Goal: Task Accomplishment & Management: Manage account settings

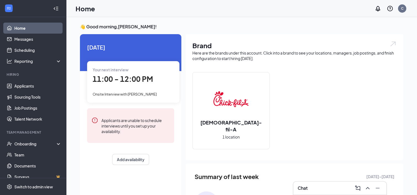
click at [306, 190] on h3 "Chat" at bounding box center [303, 188] width 10 height 6
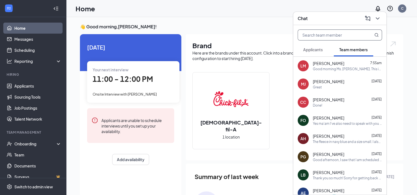
click at [337, 36] on input "text" at bounding box center [330, 35] width 65 height 10
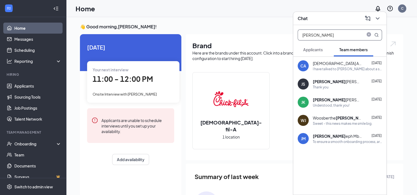
type input "[PERSON_NAME]"
click at [328, 105] on div "Understood, thank you!" at bounding box center [331, 105] width 37 height 5
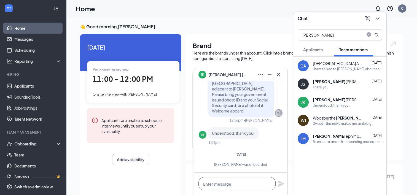
drag, startPoint x: 213, startPoint y: 185, endPoint x: 221, endPoint y: 179, distance: 9.7
click at [213, 185] on textarea at bounding box center [237, 183] width 77 height 13
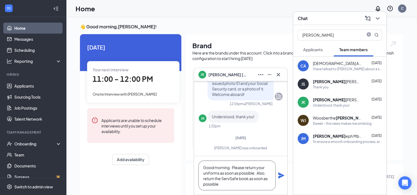
click at [219, 184] on textarea "Good morning. Please return your uniforms as soon as possible. Also, return the…" at bounding box center [237, 176] width 77 height 30
type textarea "Good morning. Please return your uniforms as soon as possible. Also, return the…"
click at [279, 174] on icon "Plane" at bounding box center [281, 176] width 6 height 6
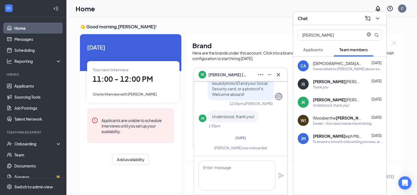
scroll to position [0, 0]
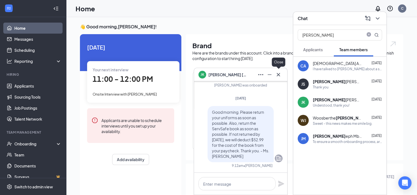
click at [280, 73] on icon "Cross" at bounding box center [278, 74] width 7 height 7
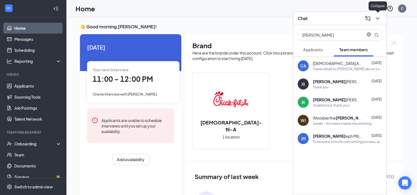
click at [377, 19] on icon "ChevronDown" at bounding box center [378, 18] width 7 height 7
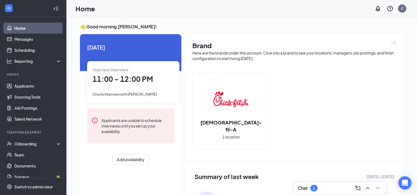
click at [305, 191] on h3 "Chat" at bounding box center [303, 188] width 10 height 6
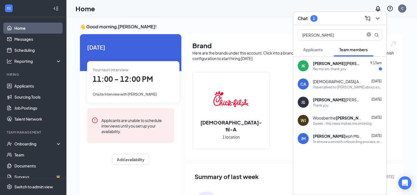
click at [318, 62] on b "[PERSON_NAME]" at bounding box center [329, 63] width 33 height 5
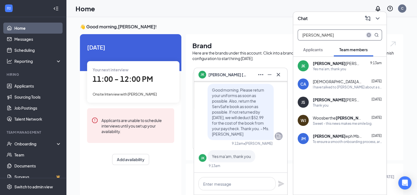
click at [367, 35] on icon "close-circle" at bounding box center [369, 35] width 4 height 4
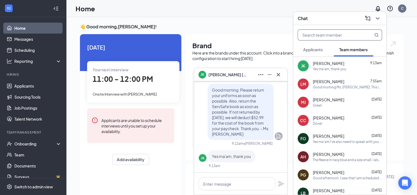
click at [316, 48] on span "Applicants" at bounding box center [313, 49] width 20 height 5
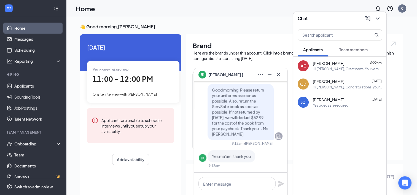
click at [322, 82] on span "[PERSON_NAME]" at bounding box center [328, 82] width 31 height 6
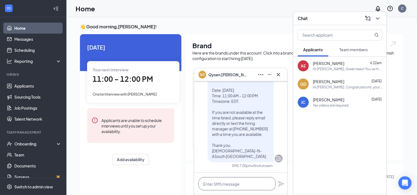
click at [208, 184] on textarea at bounding box center [237, 183] width 77 height 13
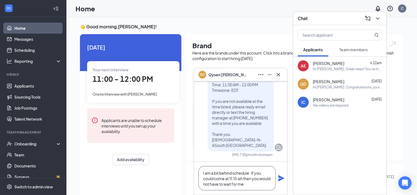
type textarea "I am a bit behind schedule. If you could come at 11:15 ish then you would not h…"
click at [282, 179] on icon "Plane" at bounding box center [281, 178] width 6 height 6
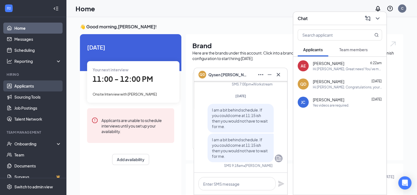
click at [26, 85] on link "Applicants" at bounding box center [37, 86] width 47 height 11
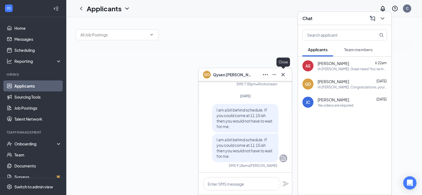
click at [282, 76] on icon "Cross" at bounding box center [282, 74] width 7 height 7
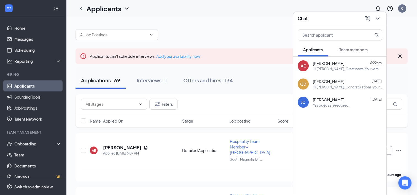
click at [385, 18] on div "Chat" at bounding box center [340, 18] width 93 height 13
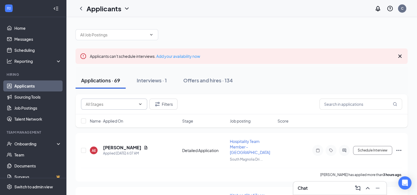
click at [142, 103] on icon "ChevronDown" at bounding box center [140, 104] width 4 height 4
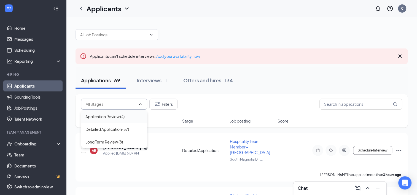
click at [114, 115] on div "Application Review (4)" at bounding box center [105, 117] width 39 height 6
type input "Application Review (4)"
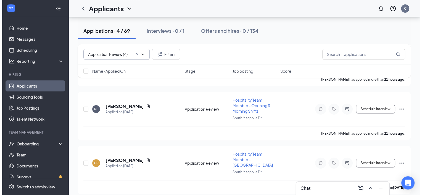
scroll to position [147, 0]
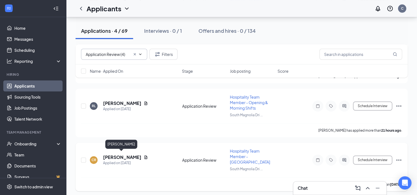
click at [131, 154] on h5 "[PERSON_NAME]" at bounding box center [122, 157] width 38 height 6
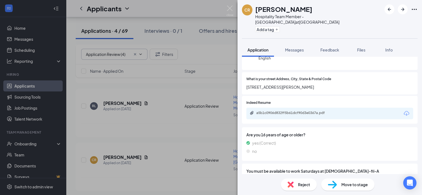
scroll to position [83, 0]
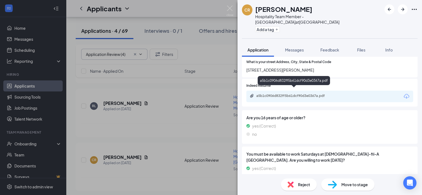
click at [295, 94] on div "a5b1c0906d832ff5b61dcf90d3e0367a.pdf" at bounding box center [294, 96] width 77 height 4
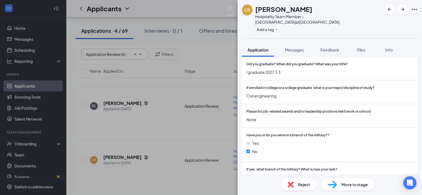
scroll to position [827, 0]
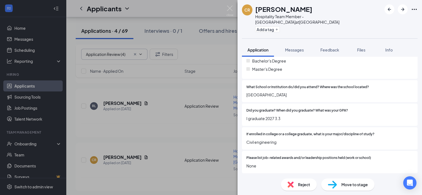
click at [342, 188] on span "Move to stage" at bounding box center [354, 185] width 26 height 6
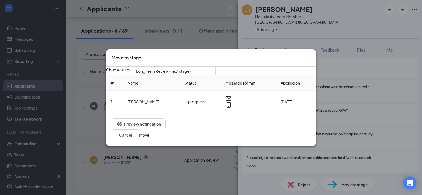
click at [149, 135] on button "Move" at bounding box center [144, 135] width 10 height 6
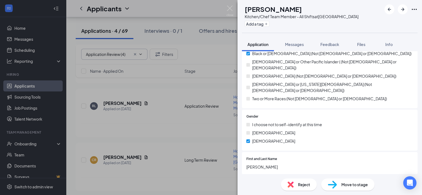
scroll to position [1127, 0]
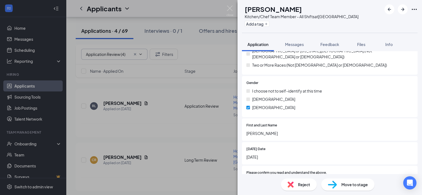
click at [351, 185] on span "Move to stage" at bounding box center [354, 185] width 26 height 6
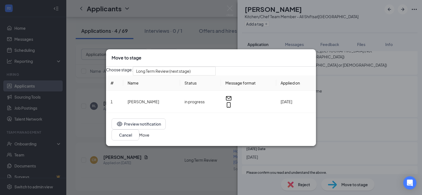
scroll to position [1125, 0]
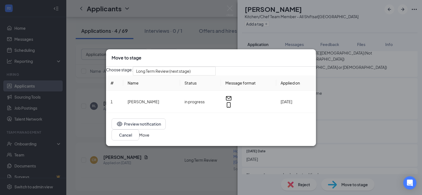
click at [149, 137] on button "Move" at bounding box center [144, 135] width 10 height 6
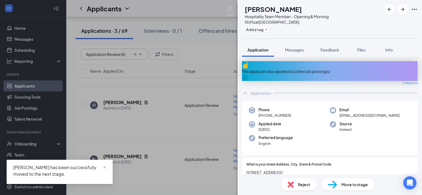
click at [266, 69] on div "This applicant also applied to 1 other job posting(s)" at bounding box center [329, 71] width 175 height 6
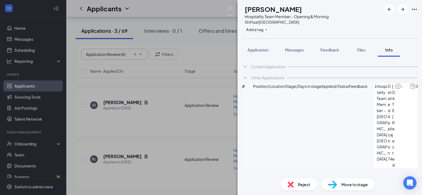
click at [244, 66] on icon "ChevronDown" at bounding box center [245, 66] width 7 height 7
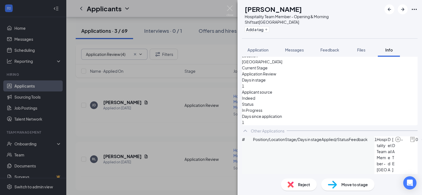
scroll to position [100, 0]
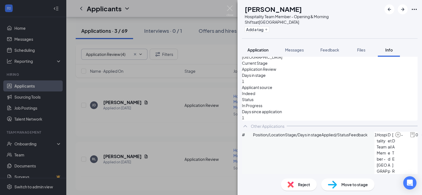
click at [255, 51] on span "Application" at bounding box center [257, 49] width 21 height 5
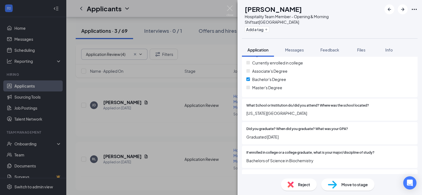
scroll to position [981, 0]
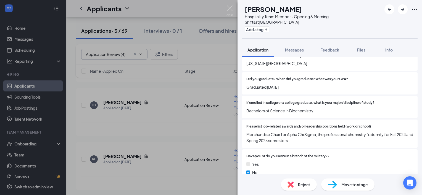
click at [336, 189] on img at bounding box center [331, 185] width 9 height 8
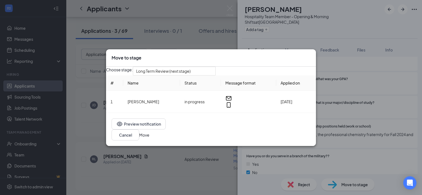
click at [149, 137] on button "Move" at bounding box center [144, 135] width 10 height 6
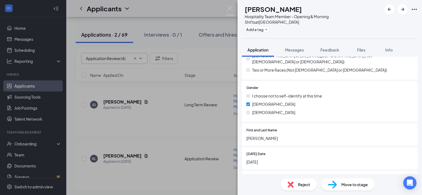
scroll to position [1169, 0]
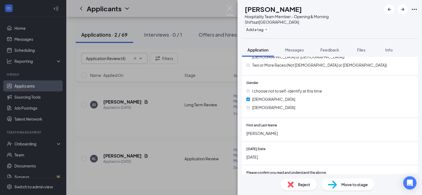
click at [350, 188] on span "Move to stage" at bounding box center [354, 185] width 26 height 6
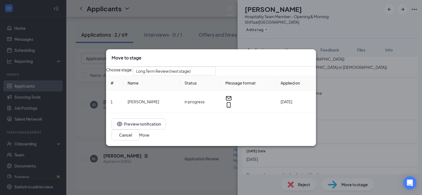
click at [149, 138] on button "Move" at bounding box center [144, 135] width 10 height 6
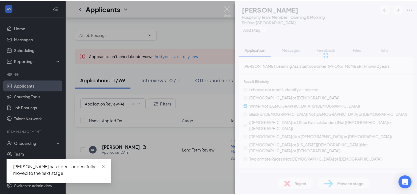
scroll to position [1167, 0]
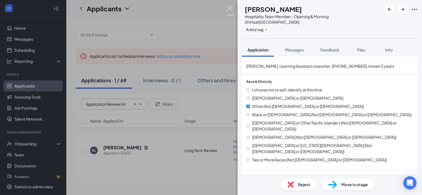
click at [230, 9] on img at bounding box center [229, 11] width 7 height 11
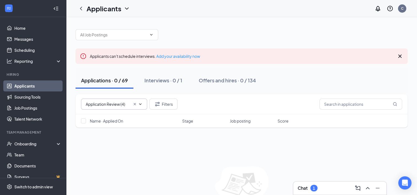
click at [135, 104] on icon "Cross" at bounding box center [135, 104] width 4 height 4
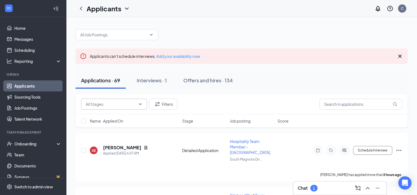
click at [139, 104] on icon "ChevronDown" at bounding box center [140, 104] width 4 height 4
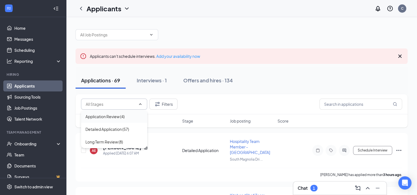
click at [115, 117] on div "Application Review (4)" at bounding box center [105, 117] width 39 height 6
type input "Application Review (4)"
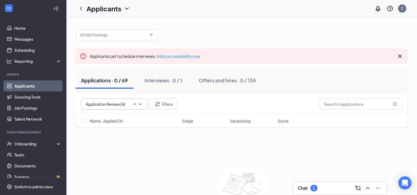
click at [305, 190] on h3 "Chat" at bounding box center [303, 188] width 10 height 6
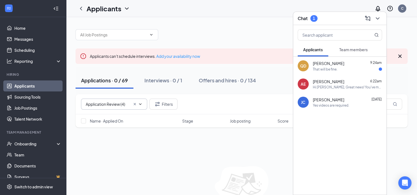
click at [333, 64] on span "[PERSON_NAME]" at bounding box center [328, 63] width 31 height 6
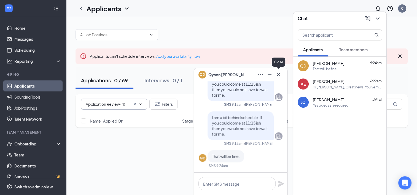
click at [279, 78] on button at bounding box center [278, 74] width 9 height 9
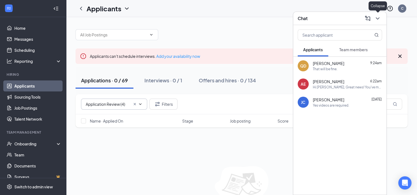
click at [377, 20] on icon "ChevronDown" at bounding box center [378, 18] width 7 height 7
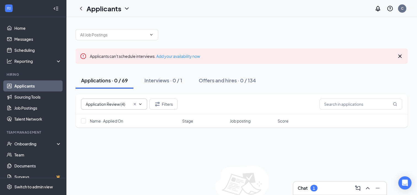
click at [136, 104] on icon "Cross" at bounding box center [135, 104] width 4 height 4
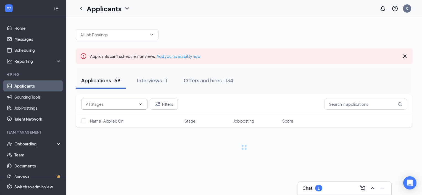
click at [141, 105] on icon "ChevronDown" at bounding box center [140, 104] width 4 height 4
click at [105, 129] on div "Long Term Review (12)" at bounding box center [106, 129] width 40 height 6
type input "Long Term Review (12)"
click at [305, 190] on h3 "Chat" at bounding box center [307, 188] width 10 height 6
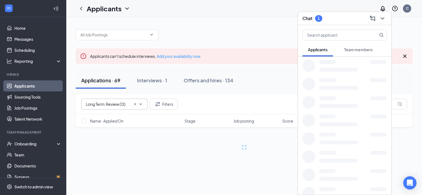
click at [358, 53] on button "Team members" at bounding box center [357, 50] width 39 height 14
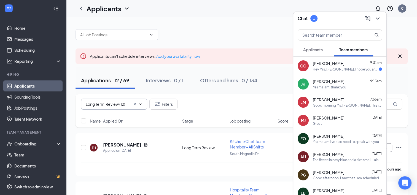
click at [345, 65] on span "[PERSON_NAME]" at bounding box center [328, 63] width 31 height 6
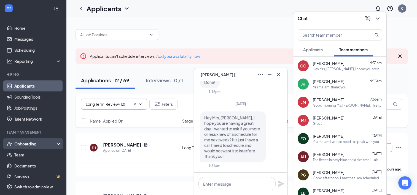
click at [18, 148] on div "Onboarding" at bounding box center [33, 143] width 66 height 11
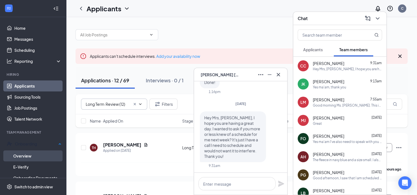
click at [23, 156] on link "Overview" at bounding box center [37, 156] width 48 height 11
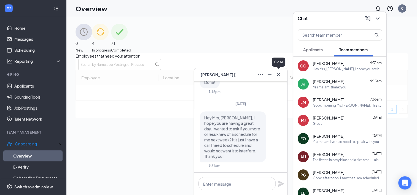
click at [277, 79] on button at bounding box center [278, 74] width 9 height 9
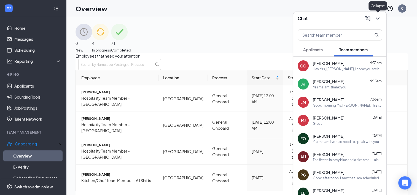
drag, startPoint x: 380, startPoint y: 20, endPoint x: 374, endPoint y: 25, distance: 8.0
click at [380, 20] on icon "ChevronDown" at bounding box center [378, 18] width 7 height 7
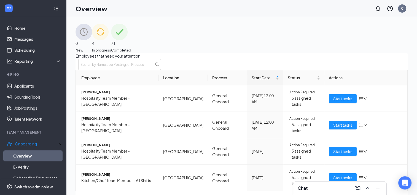
click at [111, 47] on span "In progress" at bounding box center [101, 50] width 19 height 6
click at [340, 175] on span "Start tasks" at bounding box center [343, 178] width 19 height 6
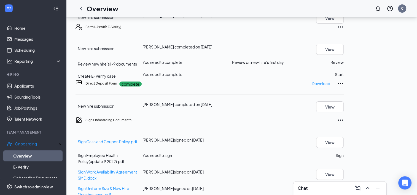
scroll to position [138, 0]
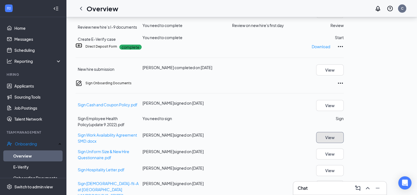
click at [344, 132] on button "View" at bounding box center [330, 137] width 28 height 11
